Goal: Navigation & Orientation: Find specific page/section

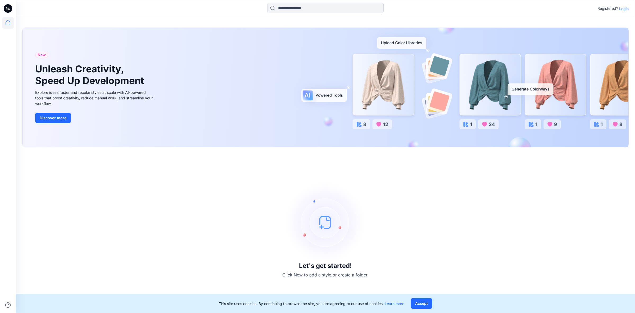
click at [626, 9] on p "Login" at bounding box center [624, 9] width 10 height 6
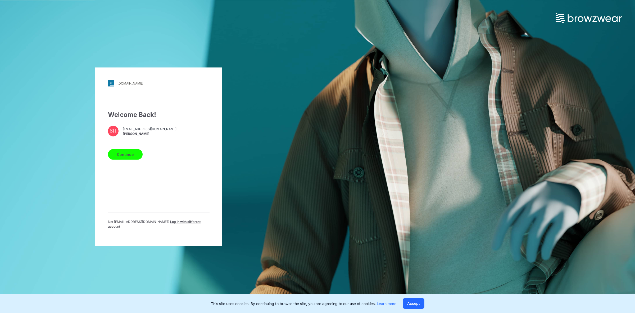
click at [123, 158] on button "Continue" at bounding box center [125, 154] width 35 height 11
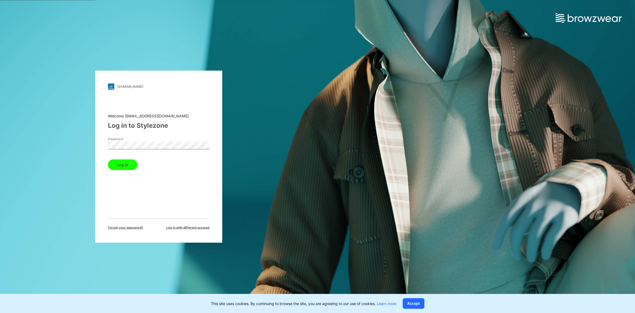
click at [129, 164] on button "Log in" at bounding box center [122, 164] width 29 height 11
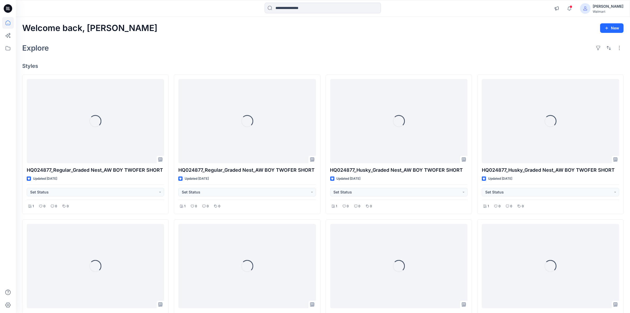
click at [257, 43] on div "Explore" at bounding box center [322, 48] width 601 height 13
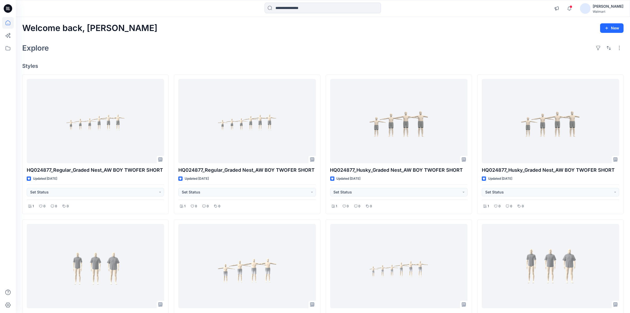
click at [255, 53] on div "Explore" at bounding box center [322, 48] width 601 height 13
click at [269, 45] on div "Explore" at bounding box center [322, 48] width 601 height 13
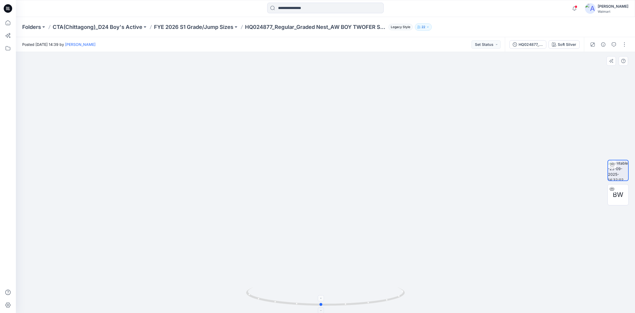
drag, startPoint x: 327, startPoint y: 304, endPoint x: 322, endPoint y: 296, distance: 9.4
click at [322, 296] on icon at bounding box center [326, 297] width 160 height 20
click at [323, 304] on icon at bounding box center [326, 297] width 160 height 20
drag, startPoint x: 324, startPoint y: 306, endPoint x: 334, endPoint y: 301, distance: 11.0
click at [334, 301] on icon at bounding box center [326, 297] width 160 height 20
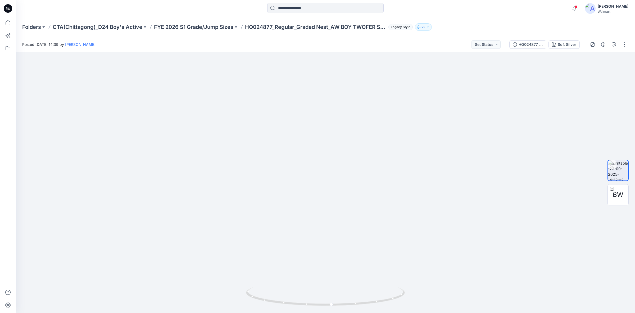
click at [206, 11] on div at bounding box center [326, 9] width 310 height 12
